Goal: Information Seeking & Learning: Learn about a topic

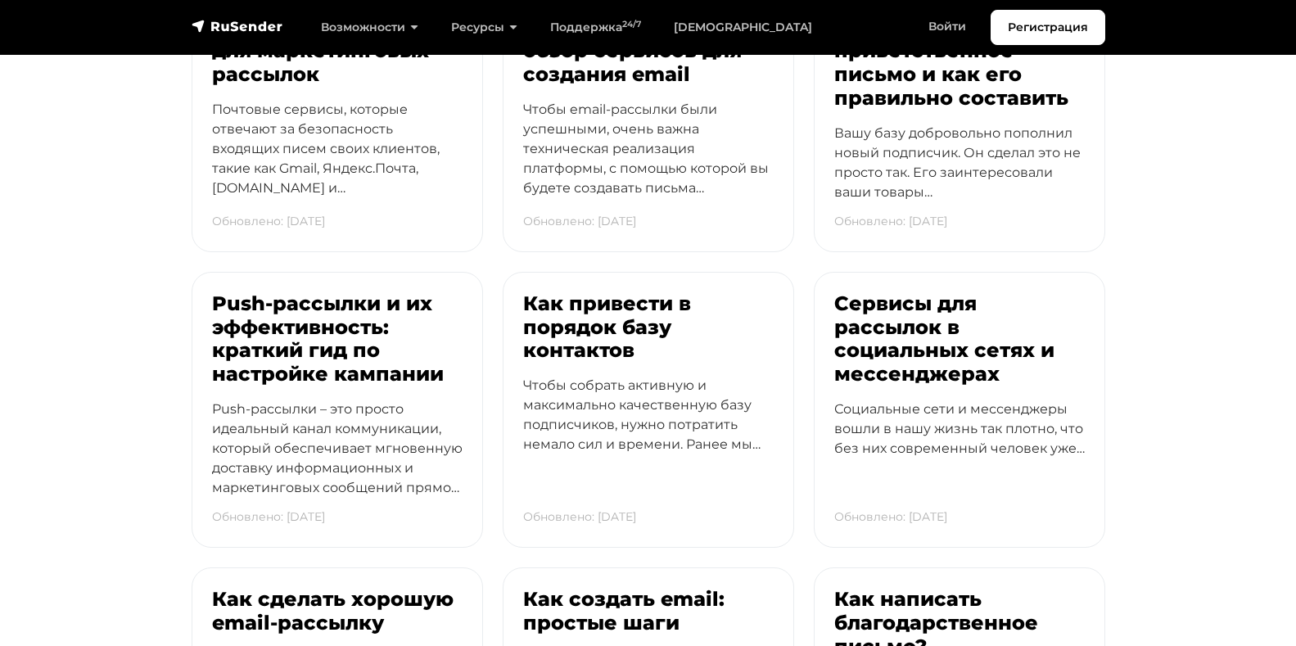
scroll to position [3910, 0]
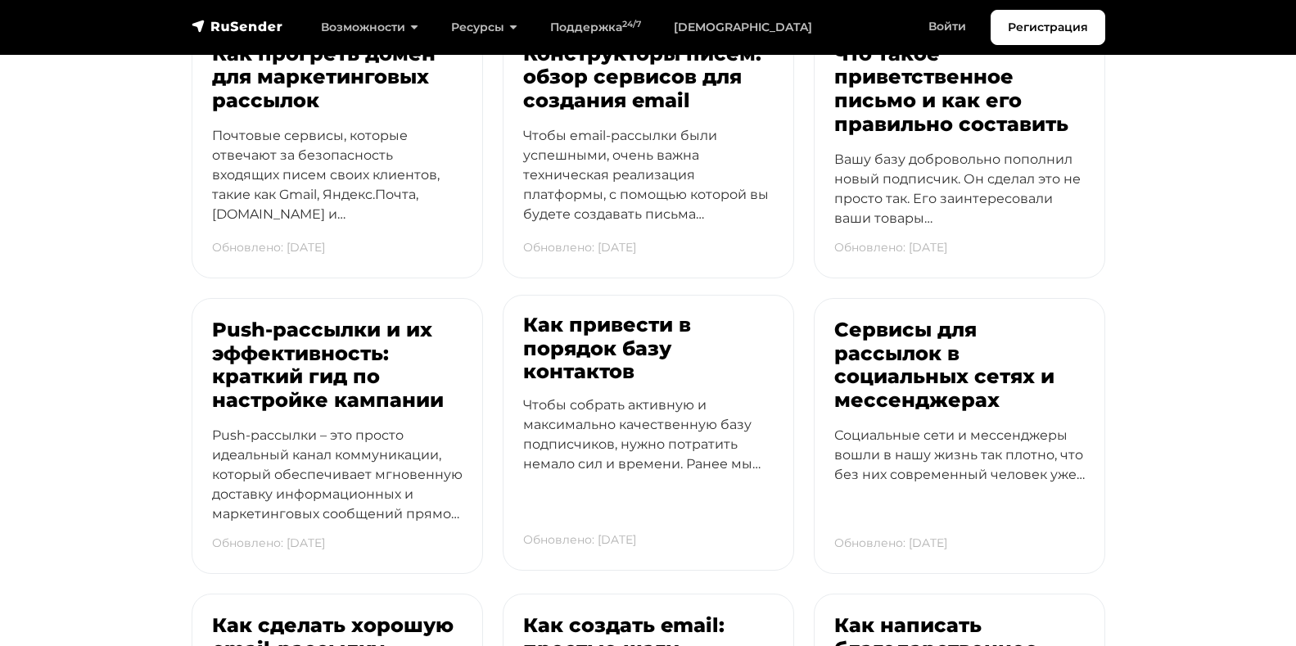
click at [576, 323] on h3 "Как привести в порядок базу контактов" at bounding box center [648, 349] width 251 height 70
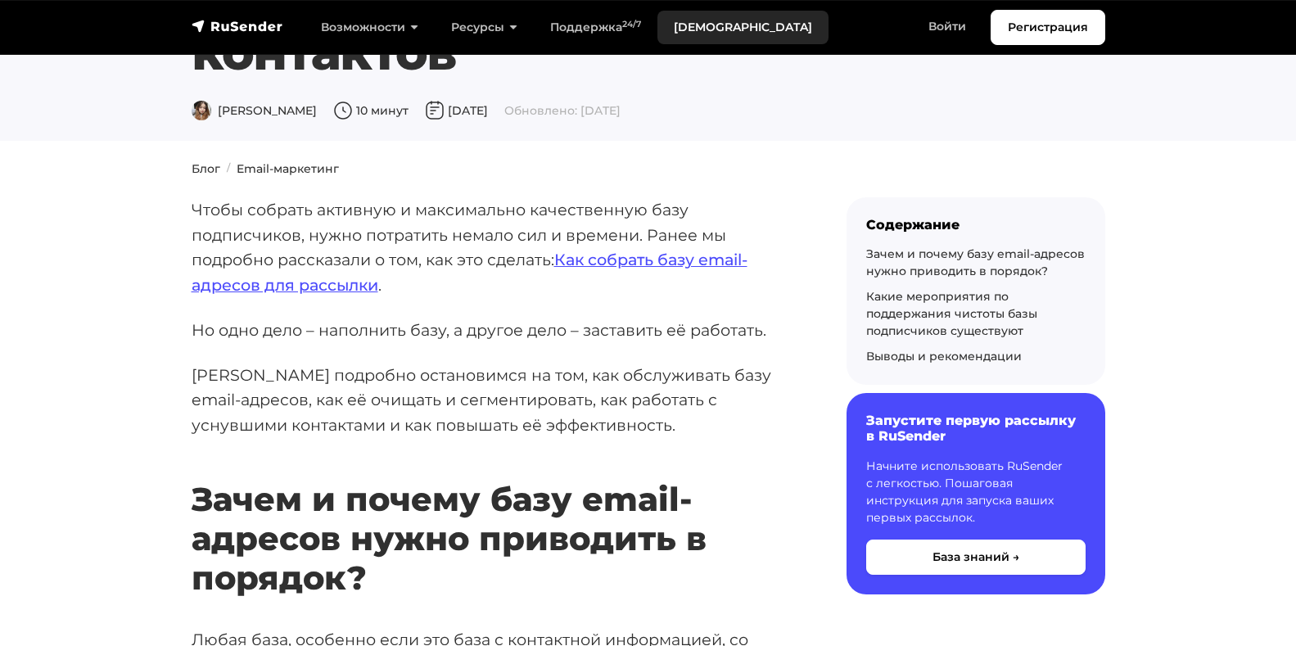
scroll to position [49, 0]
